Goal: Information Seeking & Learning: Compare options

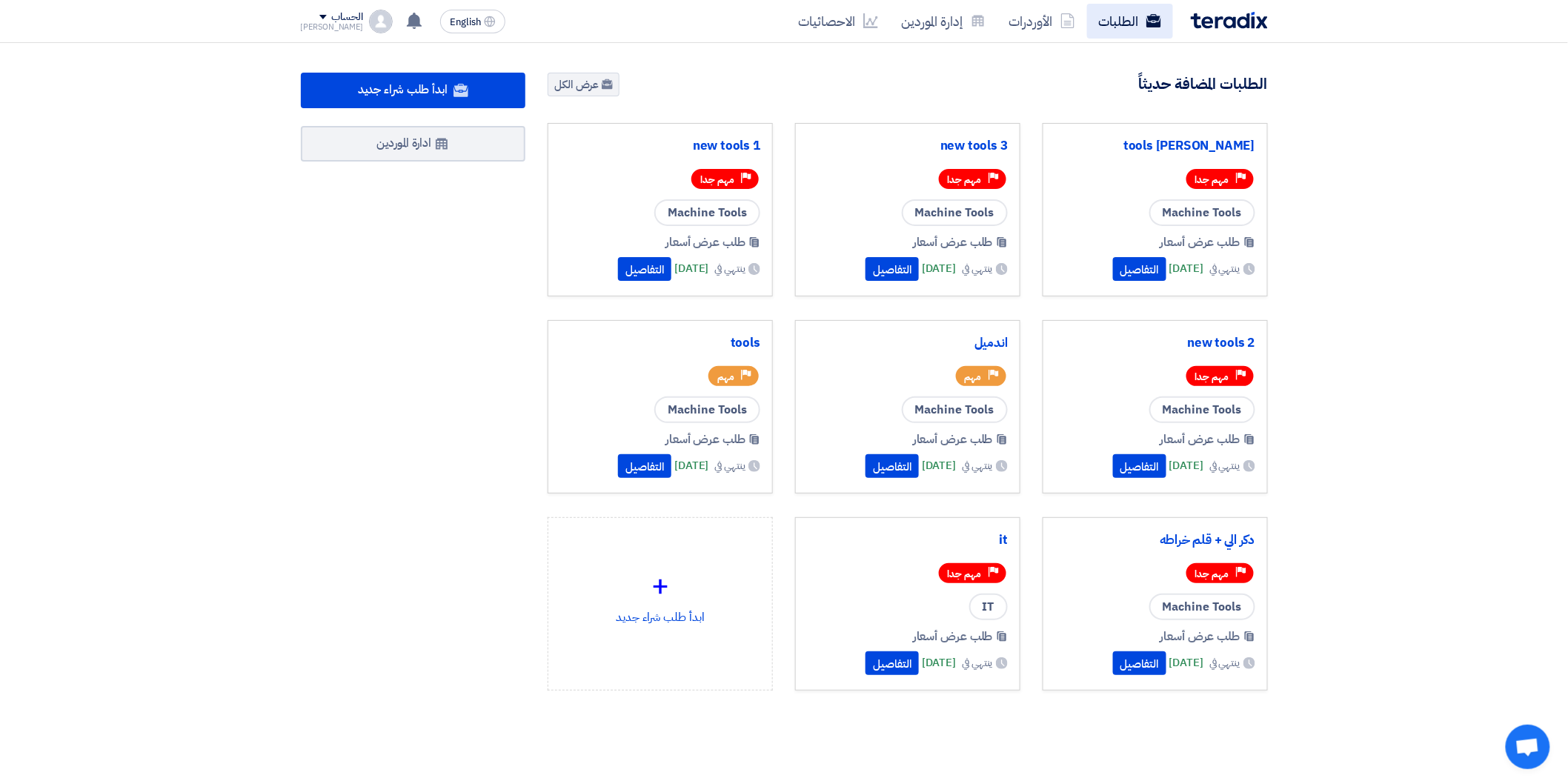
click at [1136, 14] on link "الطلبات" at bounding box center [1129, 21] width 86 height 34
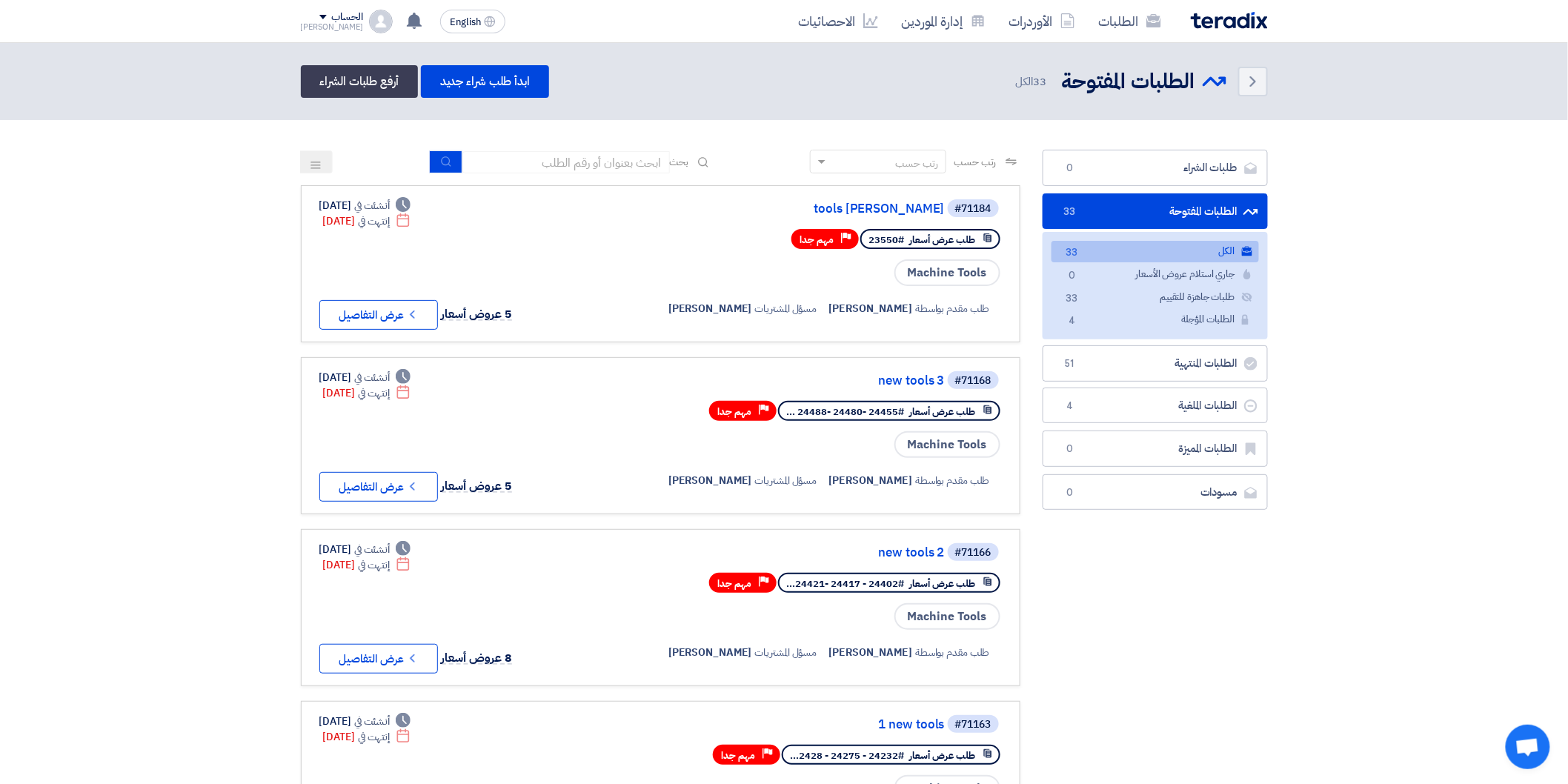
click at [1140, 249] on link "الكل الكل 33" at bounding box center [1155, 251] width 208 height 22
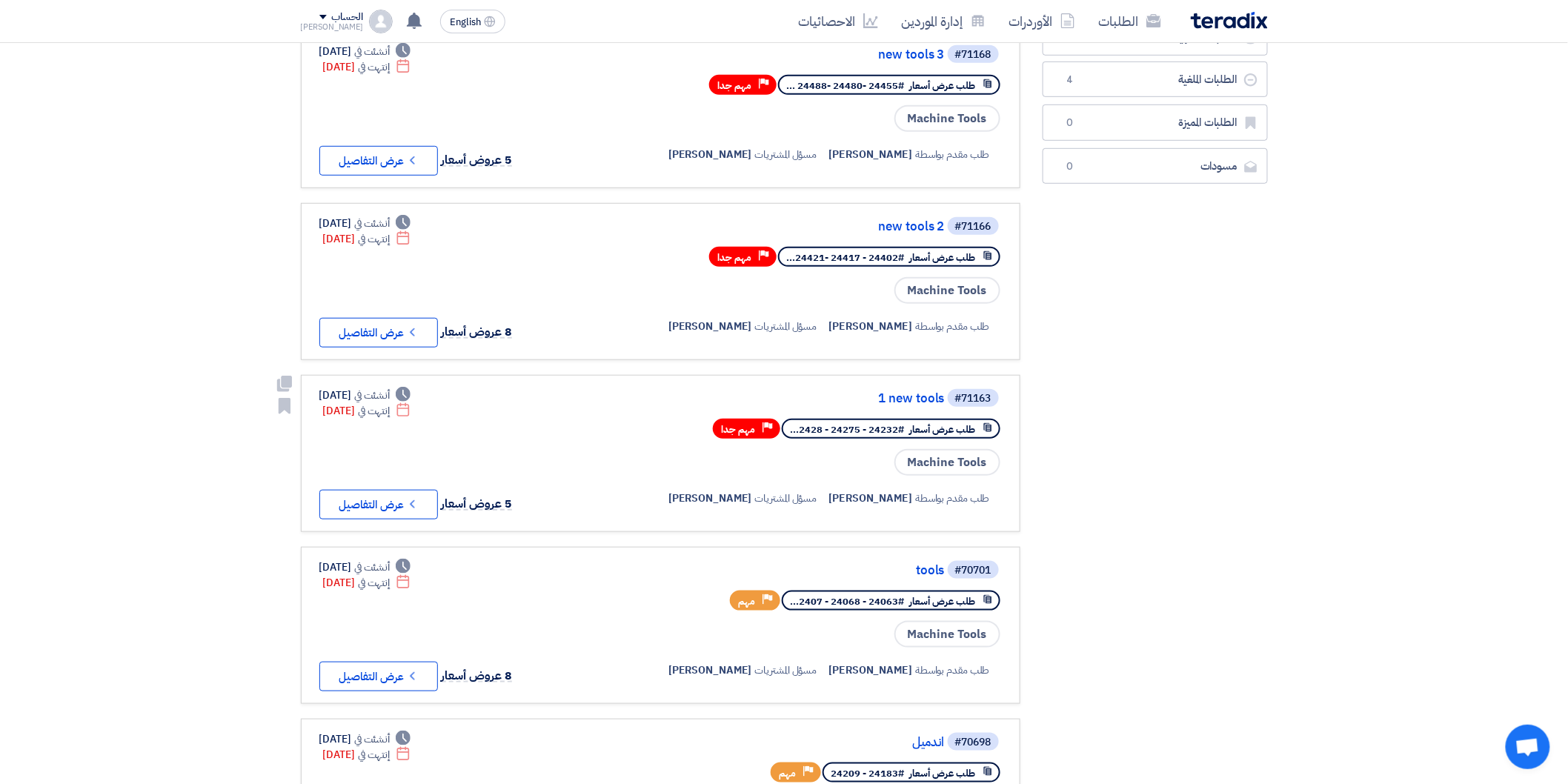
scroll to position [329, 0]
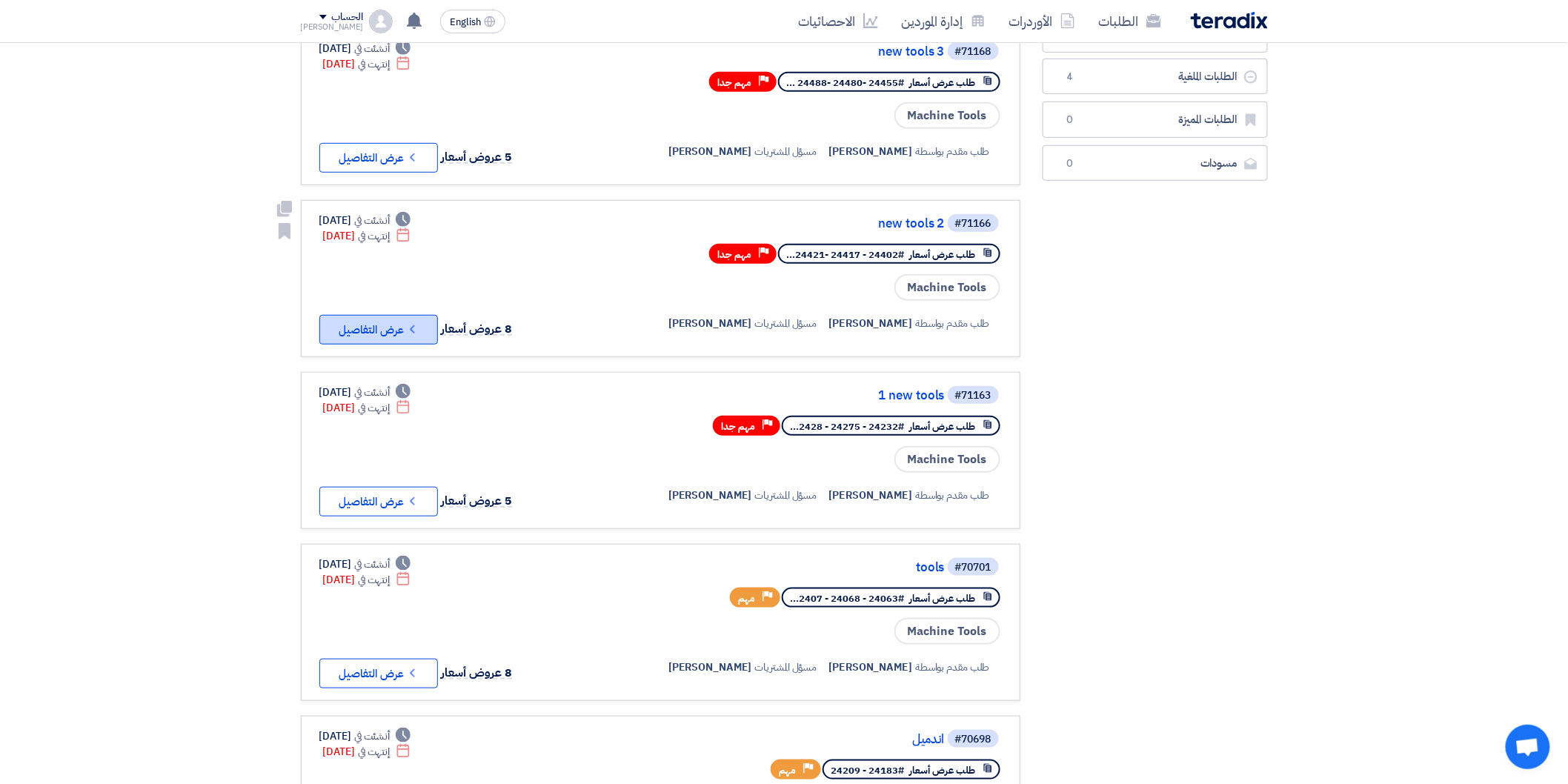
click at [387, 316] on button "Check details عرض التفاصيل" at bounding box center [379, 329] width 119 height 30
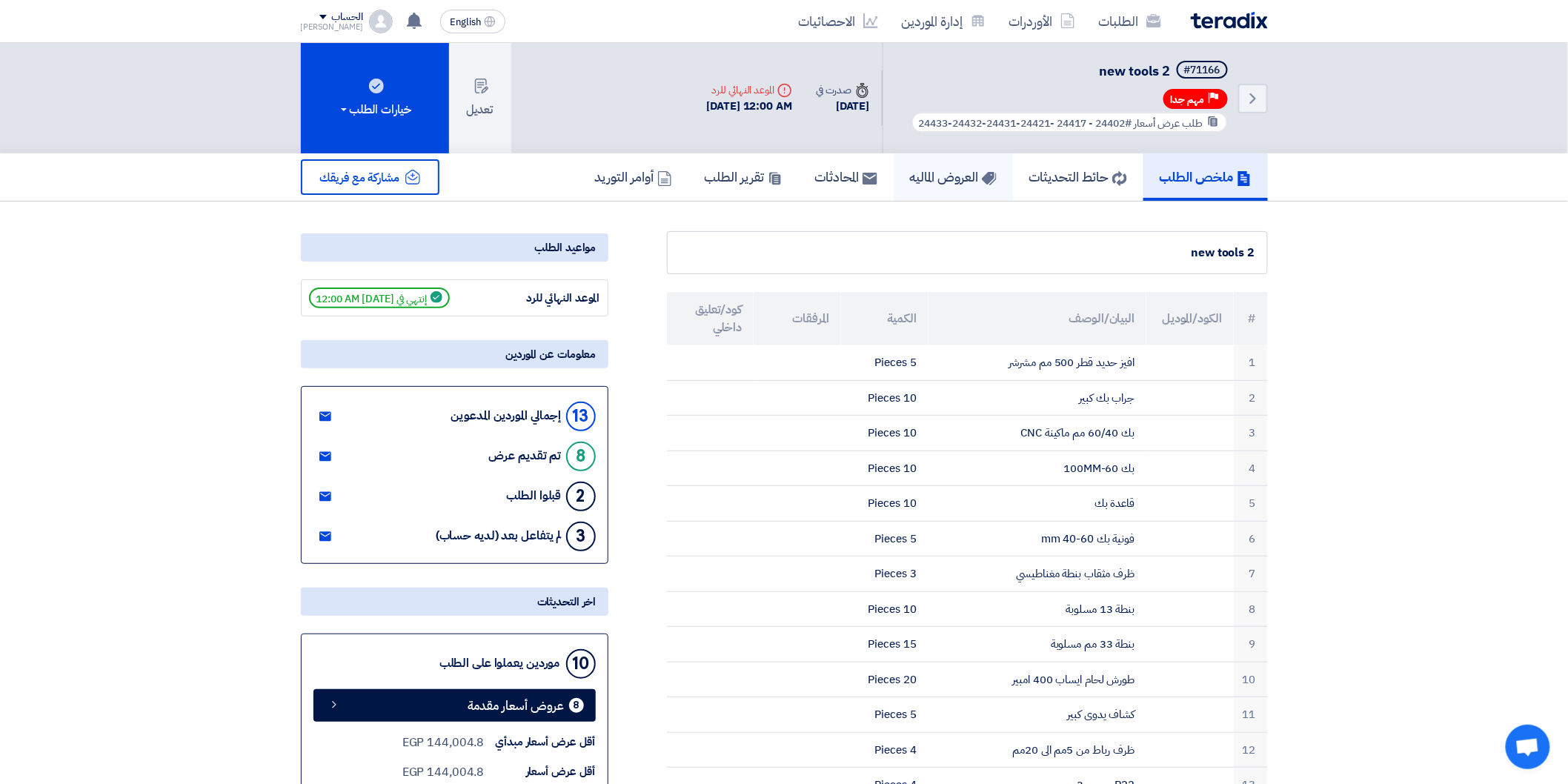
click at [944, 173] on h5 "العروض الماليه" at bounding box center [954, 176] width 87 height 17
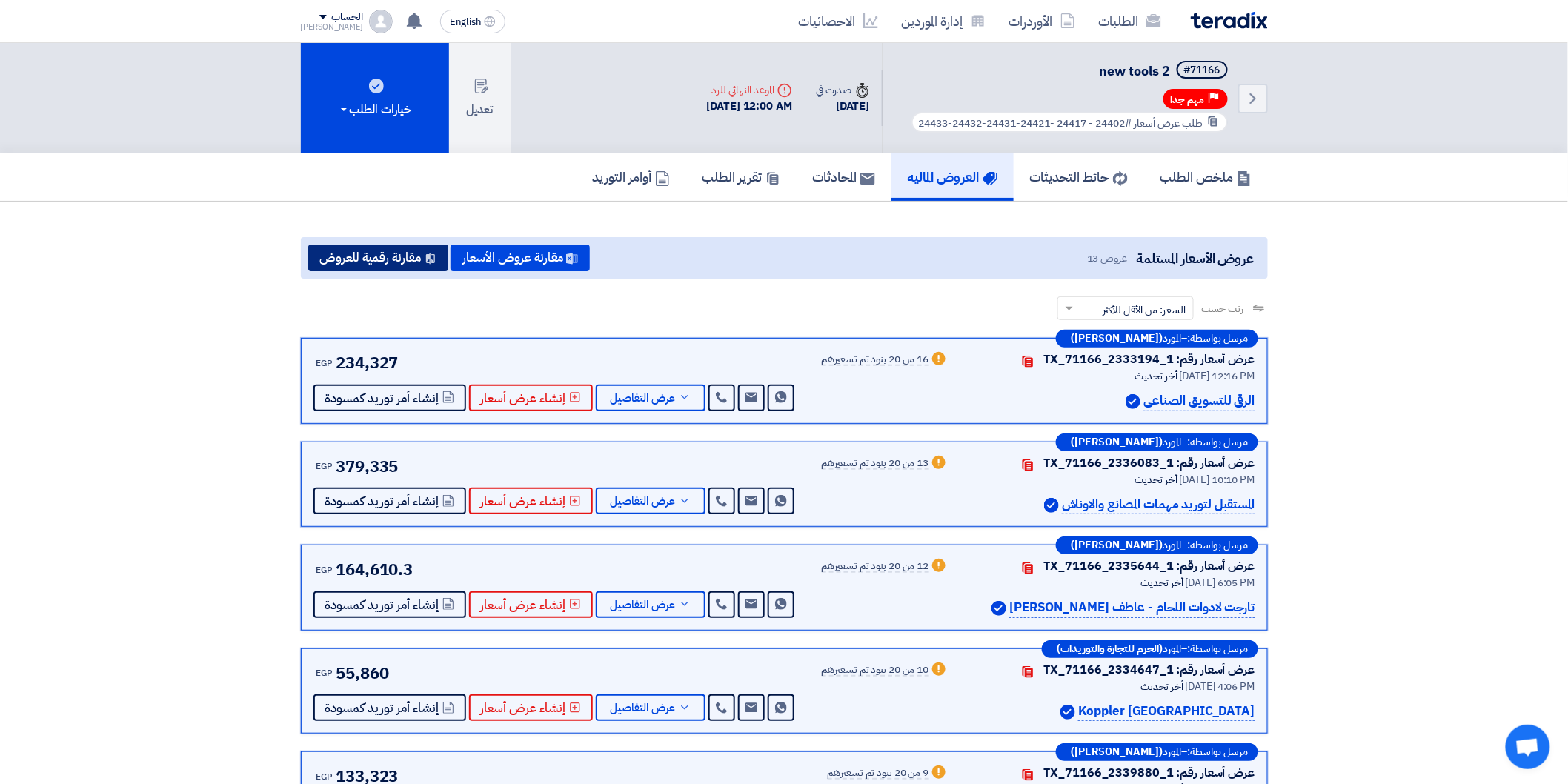
click at [375, 248] on button "مقارنة رقمية للعروض" at bounding box center [378, 257] width 140 height 26
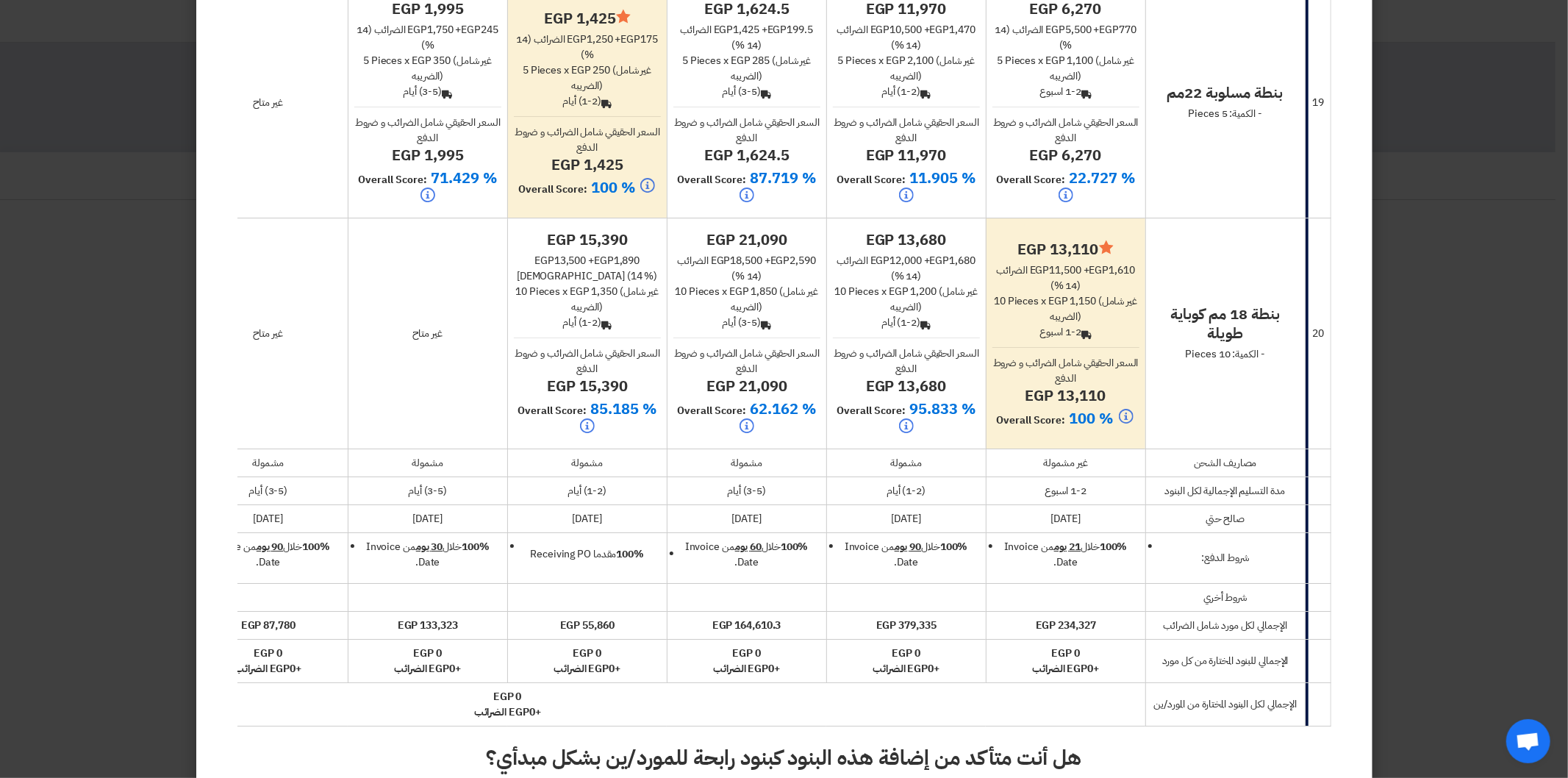
scroll to position [3975, 0]
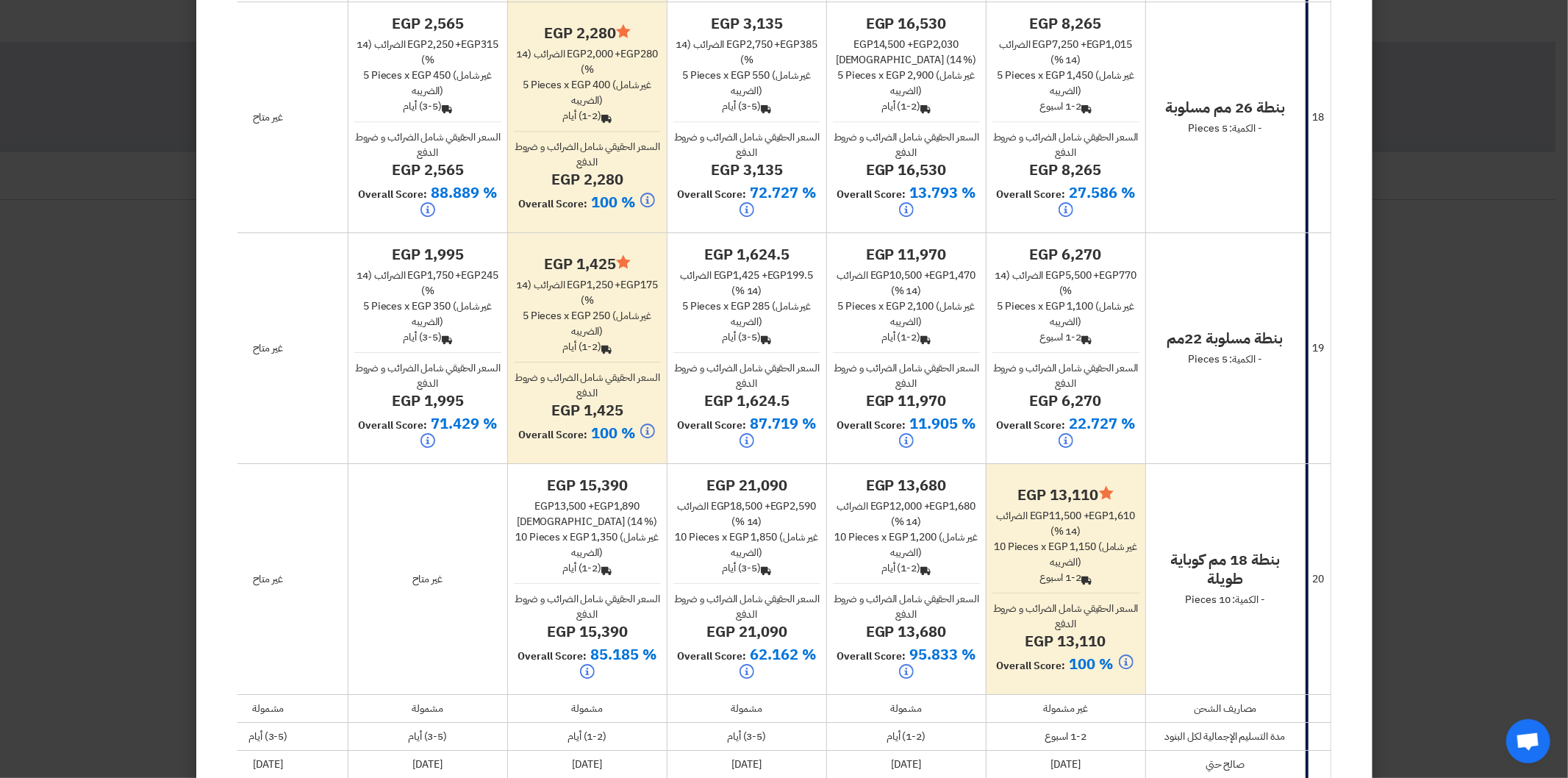
drag, startPoint x: 547, startPoint y: 486, endPoint x: 656, endPoint y: 483, distance: 109.0
click at [656, 483] on h4 "egp 15,390" at bounding box center [587, 485] width 147 height 19
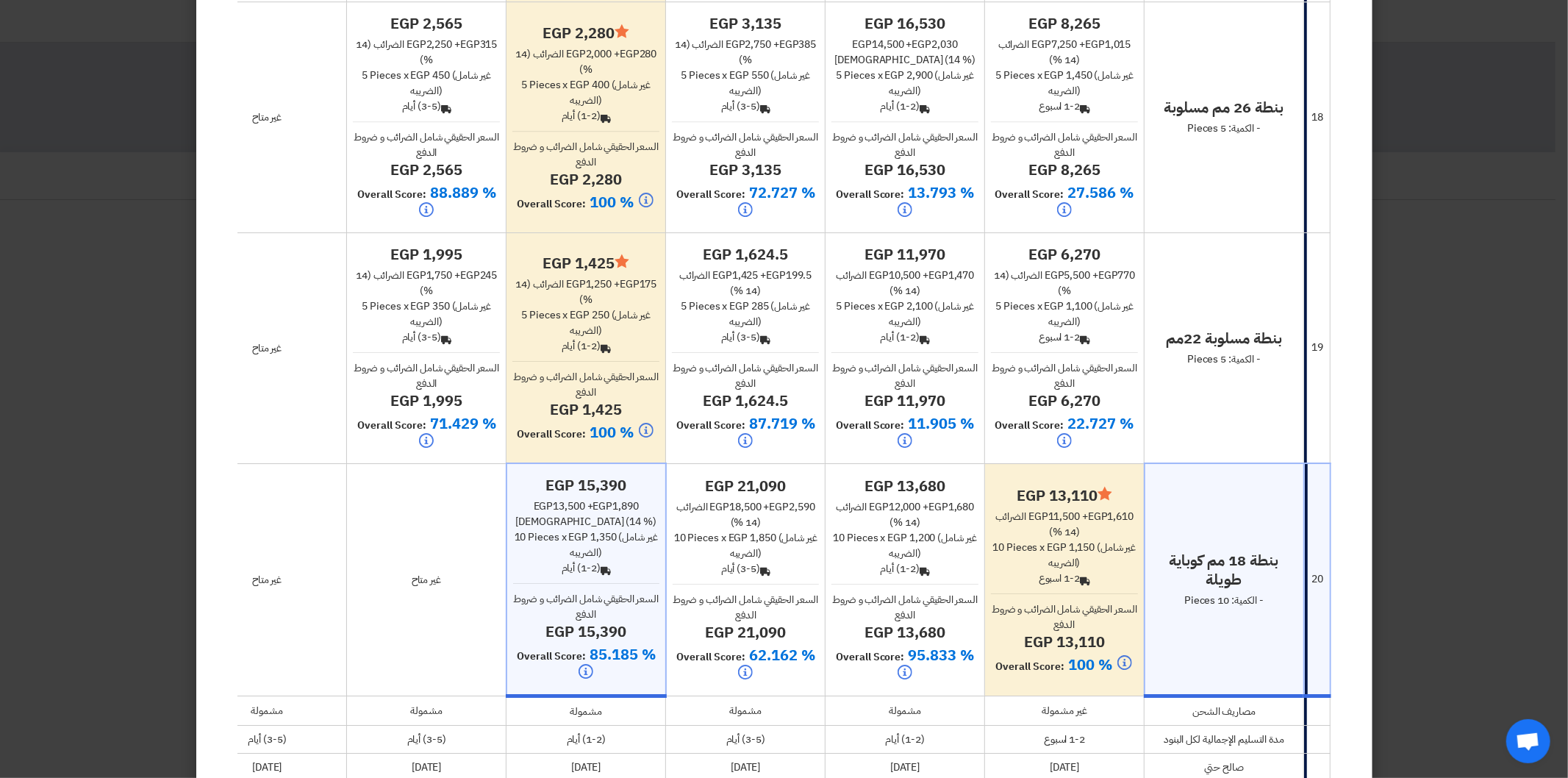
click at [650, 495] on div "egp 15,390 egp 13,500 + egp 1,890 الضرائب (14 %) 10 Pieces x egp 1,350 (غير شام…" at bounding box center [586, 580] width 146 height 208
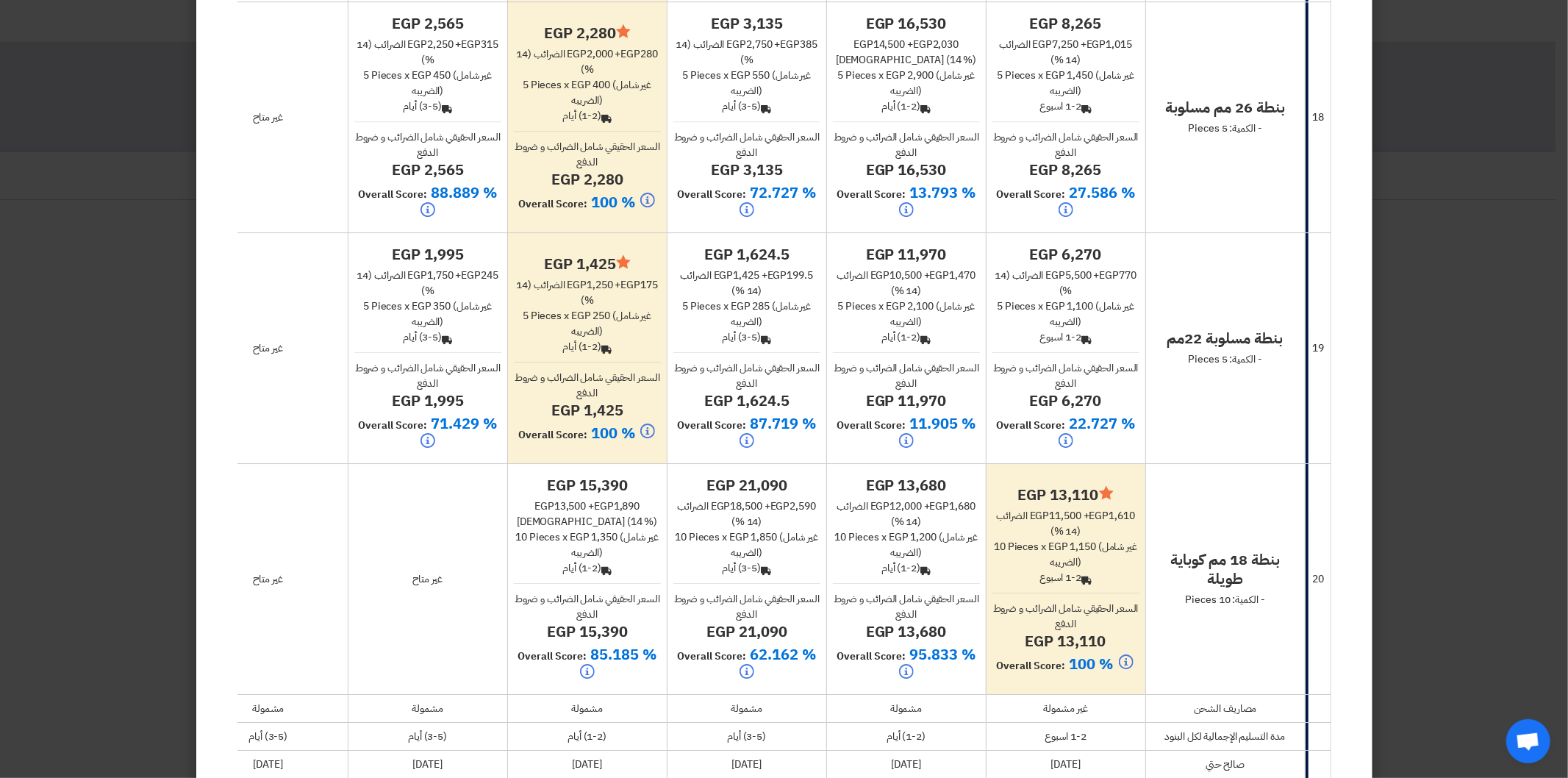
drag, startPoint x: 702, startPoint y: 492, endPoint x: 807, endPoint y: 488, distance: 105.1
click at [807, 488] on h4 "egp 21,090" at bounding box center [746, 485] width 147 height 19
click at [802, 509] on div "egp 18,500 + egp 2,590 [DEMOGRAPHIC_DATA] (14 %)" at bounding box center [746, 513] width 147 height 31
